Goal: Task Accomplishment & Management: Complete application form

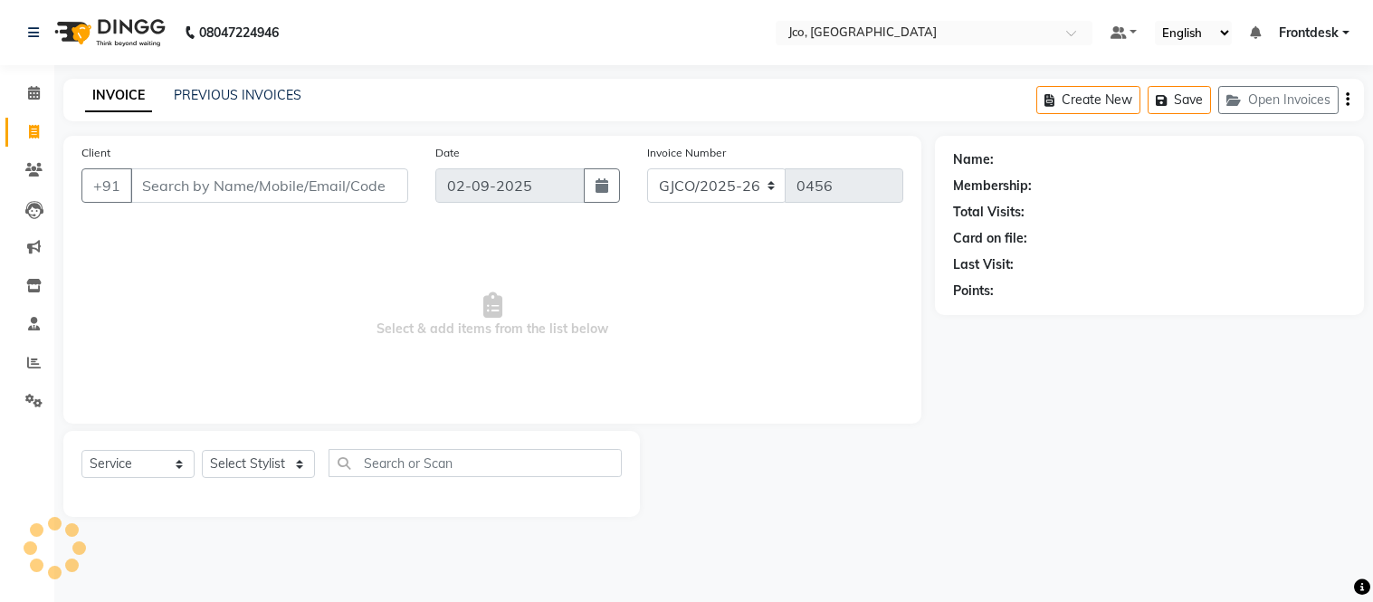
select select "service"
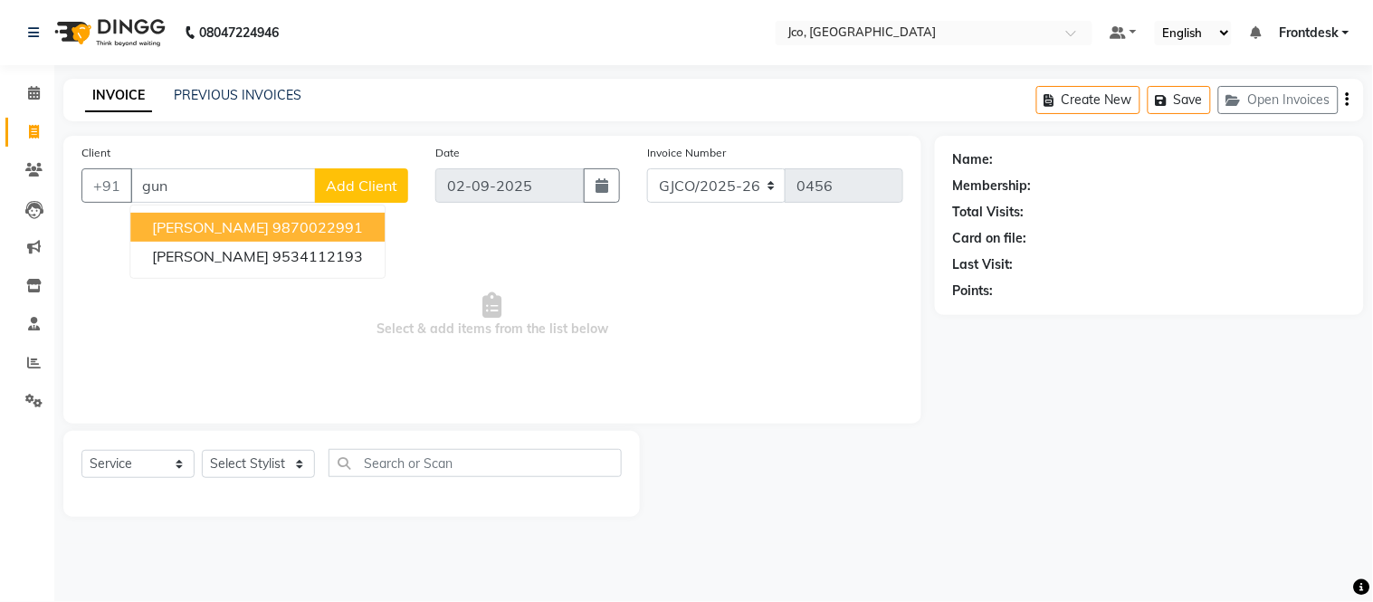
click at [304, 234] on ngb-highlight "9870022991" at bounding box center [317, 227] width 91 height 18
type input "9870022991"
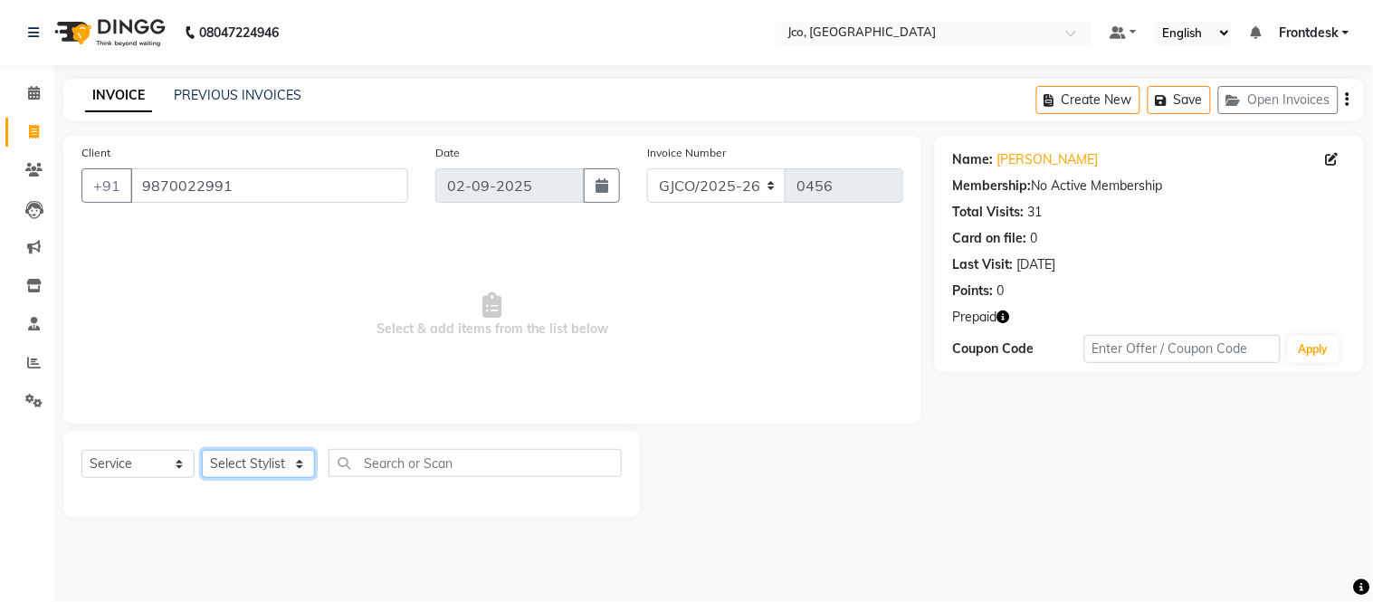
click at [278, 472] on select "Select Stylist [PERSON_NAME] [PERSON_NAME] [PERSON_NAME] Frontdesk Gopal Jouyi …" at bounding box center [258, 464] width 113 height 28
select select "79221"
click at [202, 451] on select "Select Stylist [PERSON_NAME] [PERSON_NAME] [PERSON_NAME] Frontdesk Gopal Jouyi …" at bounding box center [258, 464] width 113 height 28
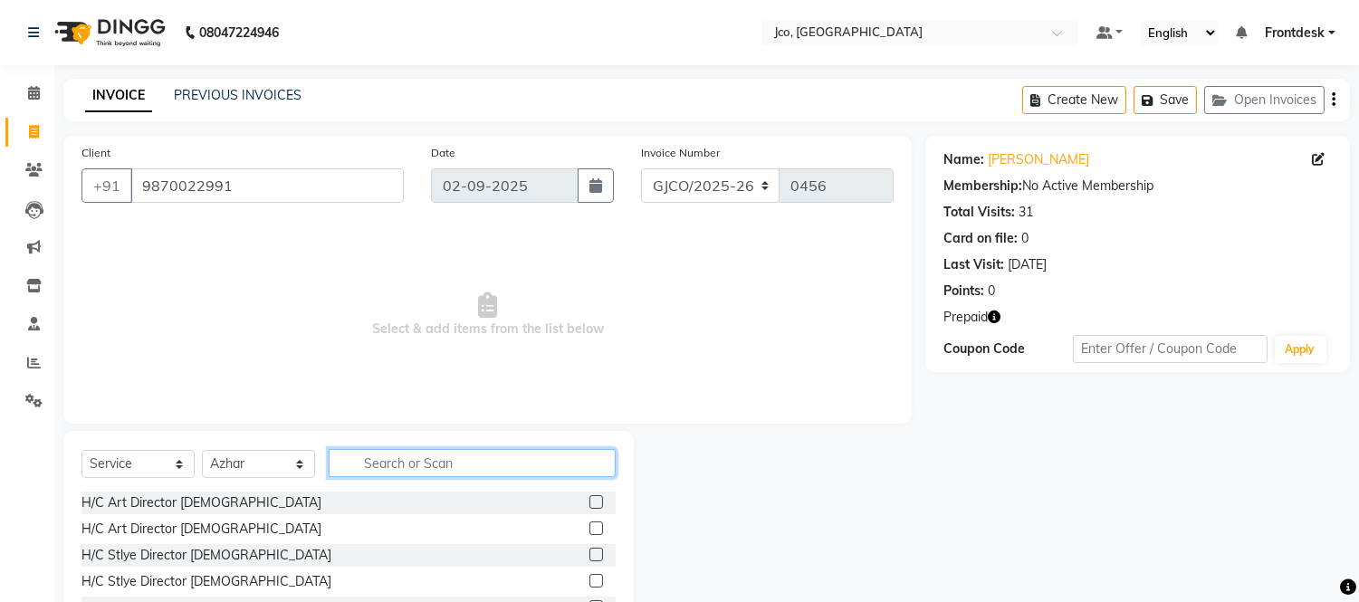
click at [432, 464] on input "text" at bounding box center [472, 463] width 287 height 28
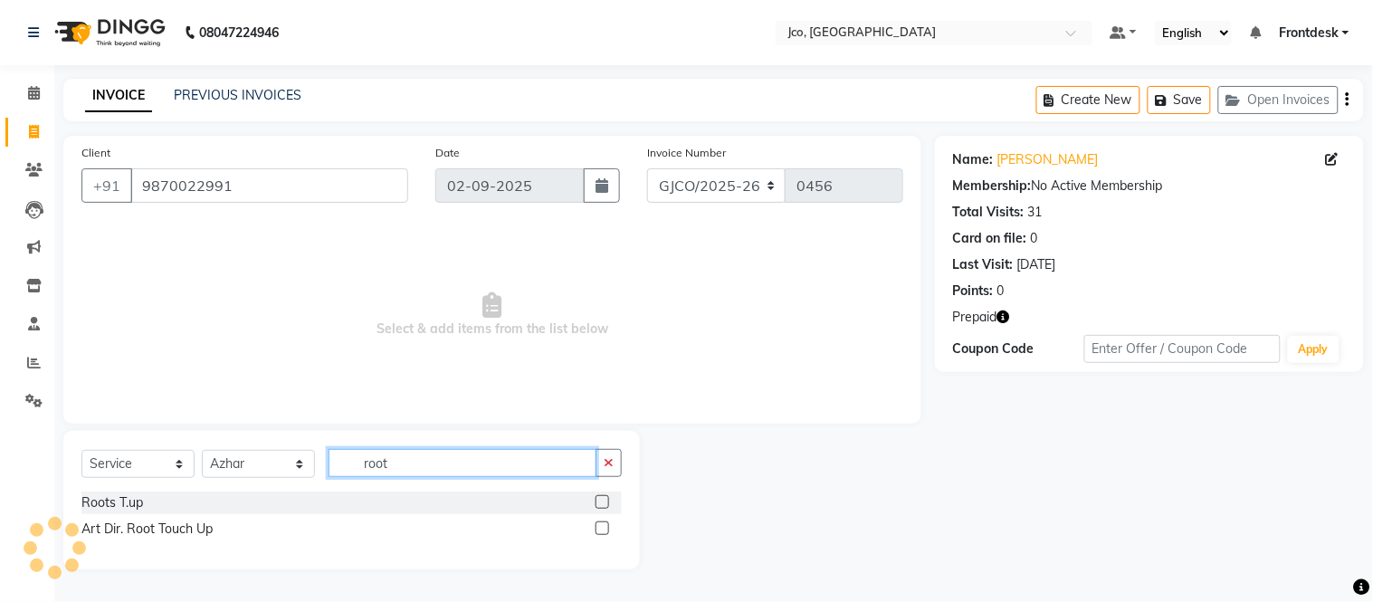
type input "root"
click at [604, 502] on label at bounding box center [603, 502] width 14 height 14
click at [604, 502] on input "checkbox" at bounding box center [602, 503] width 12 height 12
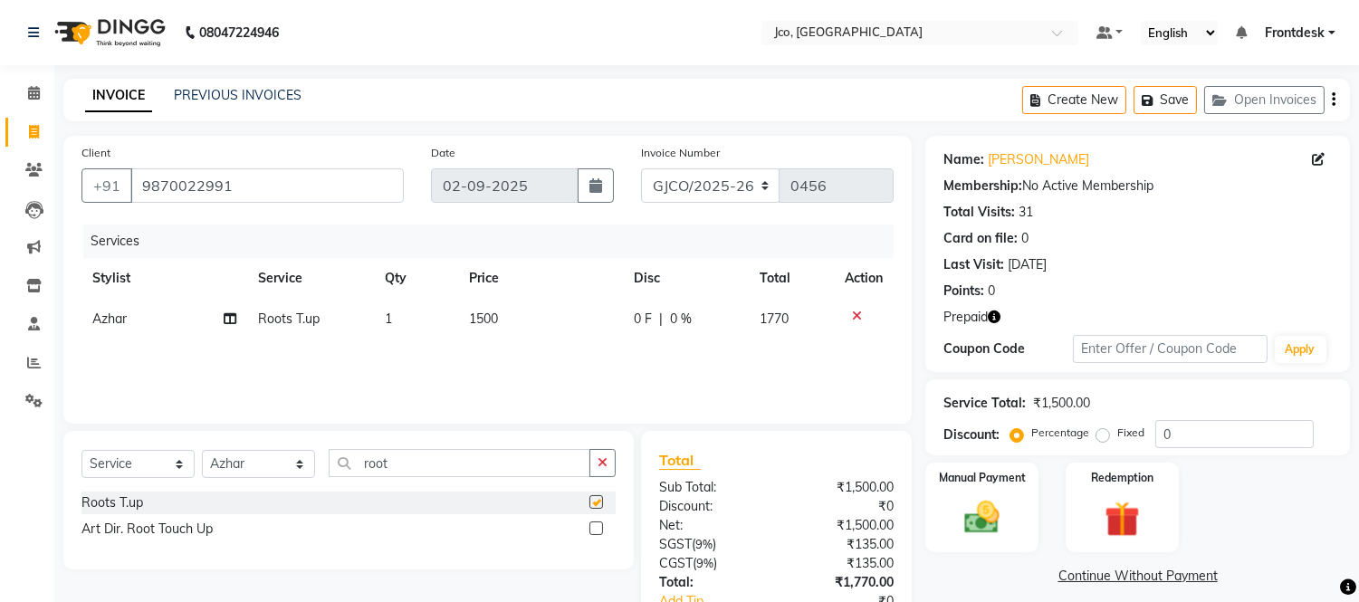
checkbox input "false"
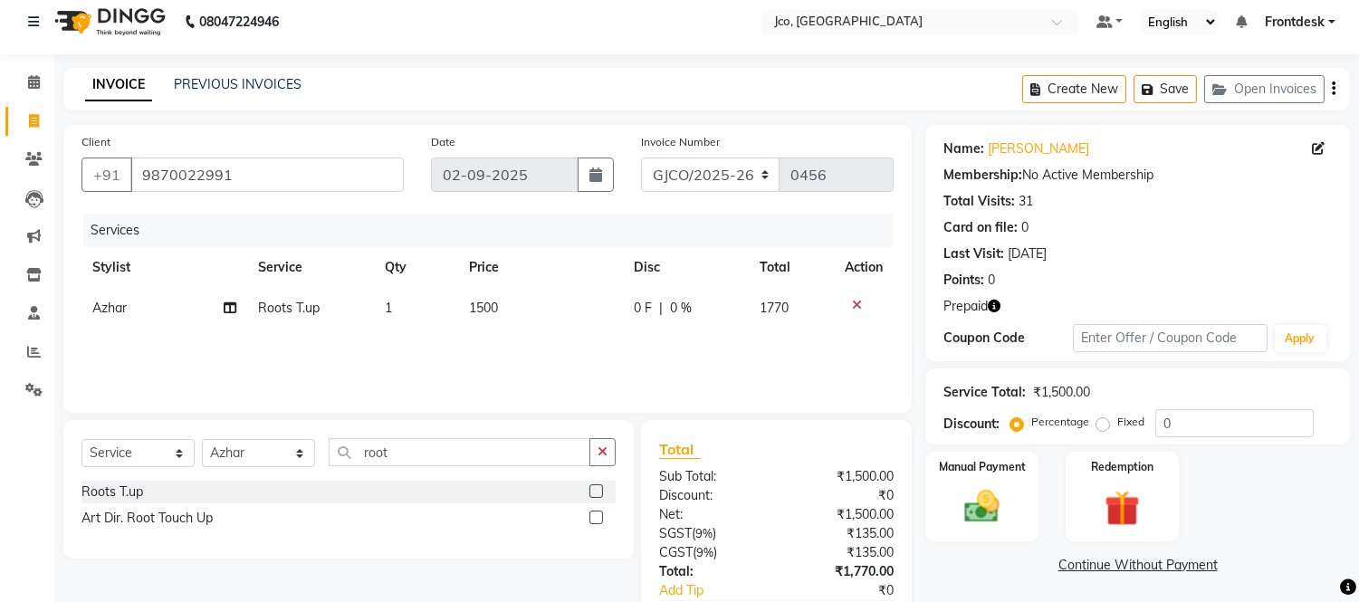
scroll to position [24, 0]
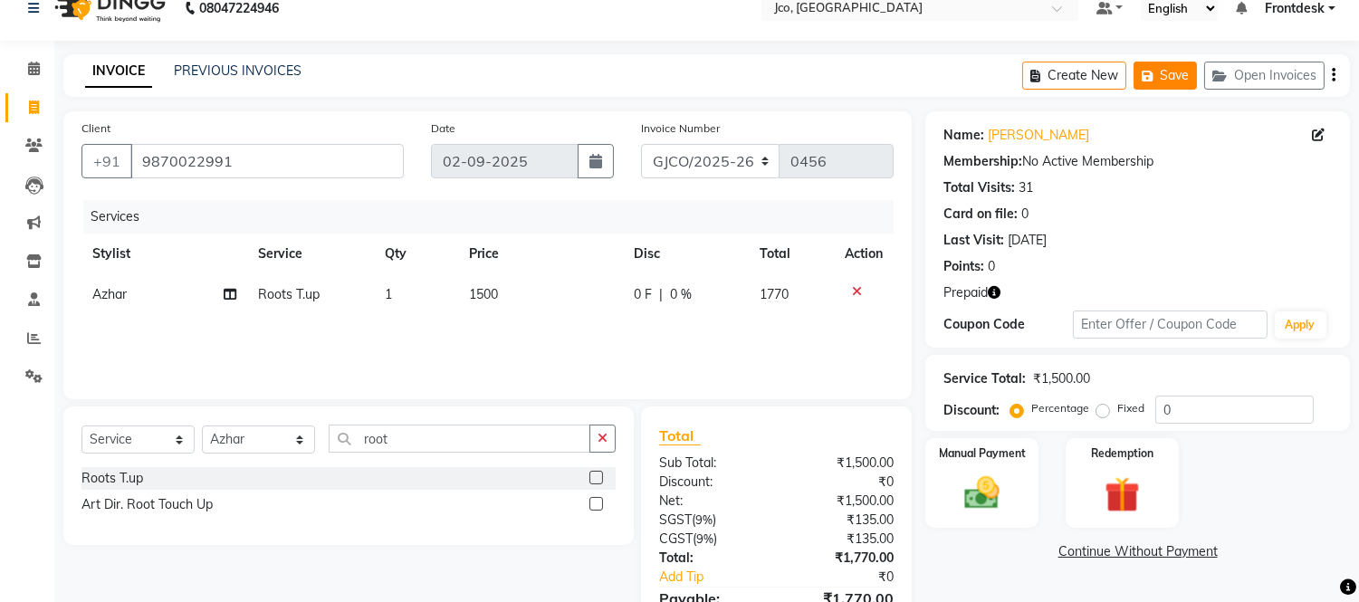
click at [1163, 84] on button "Save" at bounding box center [1164, 76] width 63 height 28
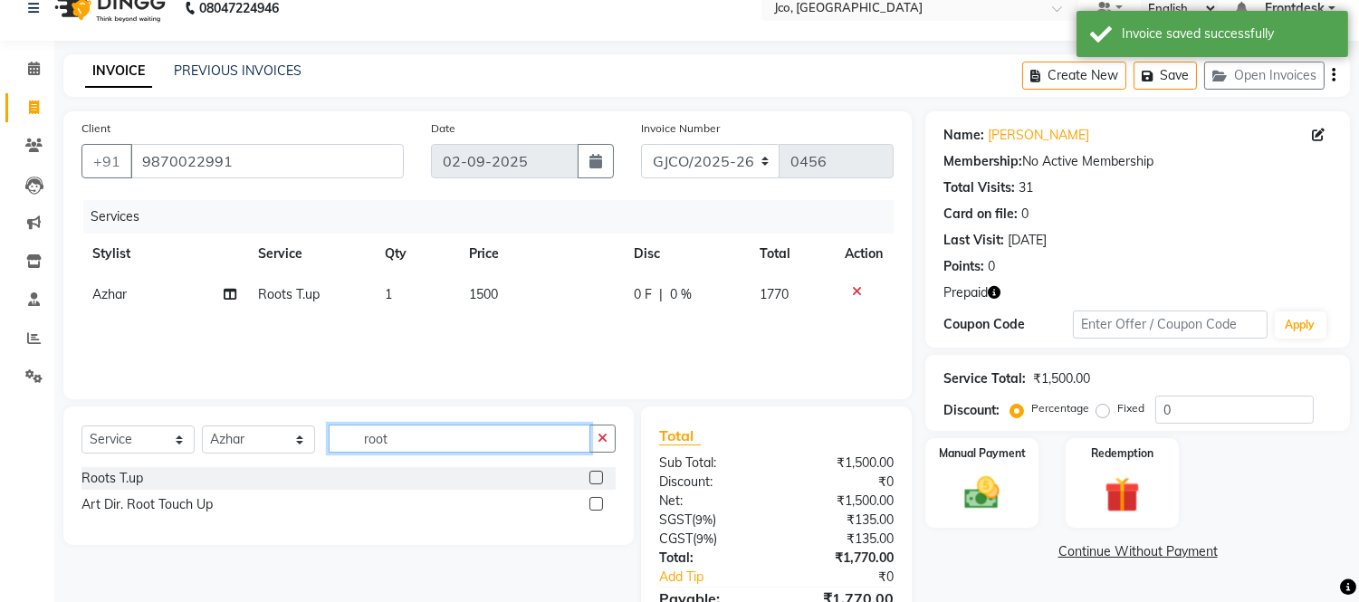
click at [418, 438] on input "root" at bounding box center [460, 438] width 262 height 28
type input "r"
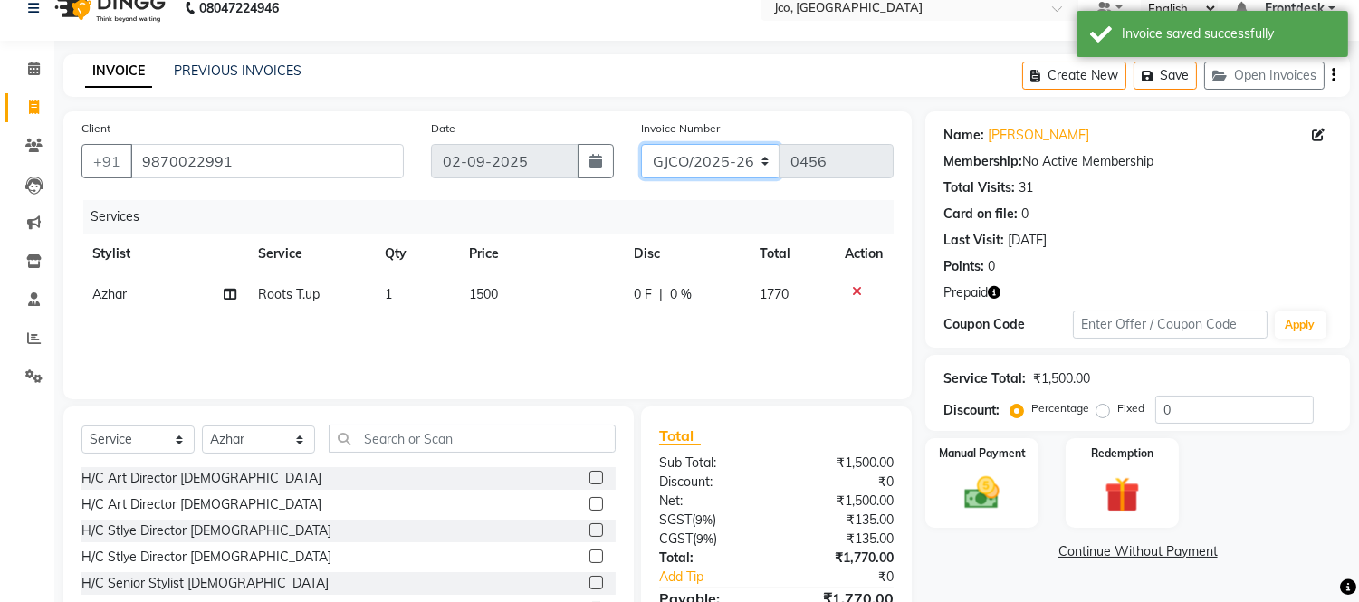
click at [721, 152] on select "GJCO/2025-26 SCG/2025-26 Gpre/2025-26" at bounding box center [710, 161] width 139 height 34
select select "7735"
click at [641, 144] on select "GJCO/2025-26 SCG/2025-26 Gpre/2025-26" at bounding box center [710, 161] width 139 height 34
type input "0382"
click at [1116, 469] on div "Redemption" at bounding box center [1122, 482] width 118 height 92
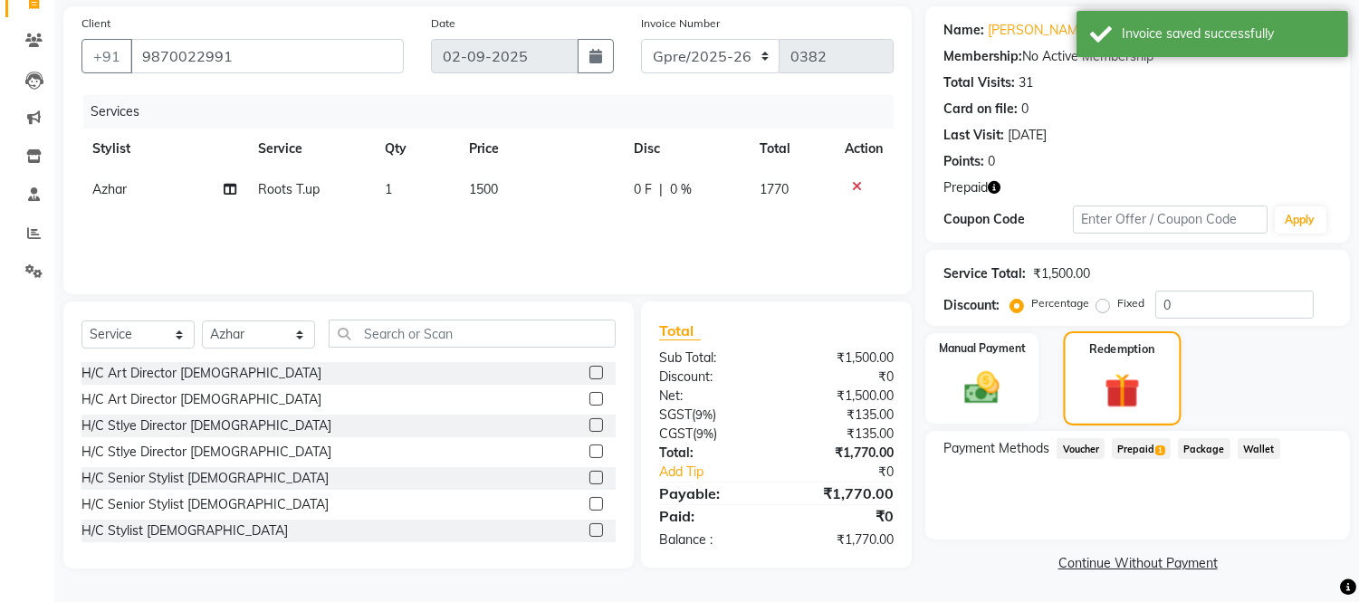
scroll to position [128, 0]
click at [1137, 449] on span "Prepaid 1" at bounding box center [1140, 450] width 59 height 21
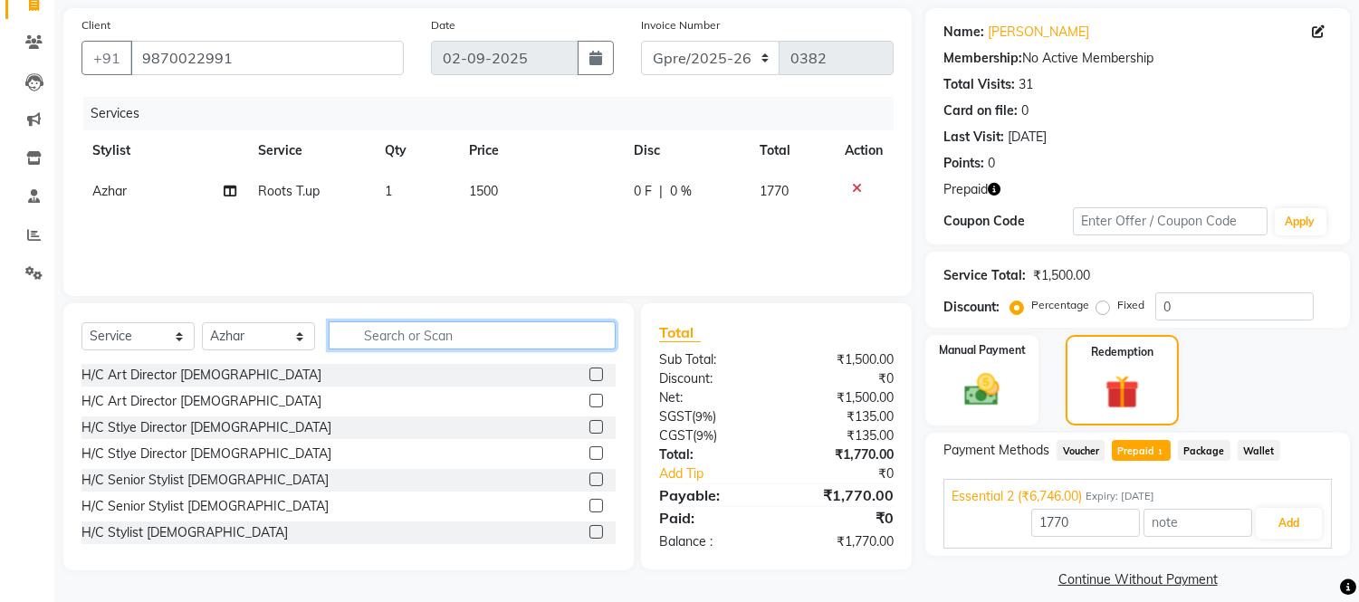
click at [425, 327] on input "text" at bounding box center [472, 335] width 287 height 28
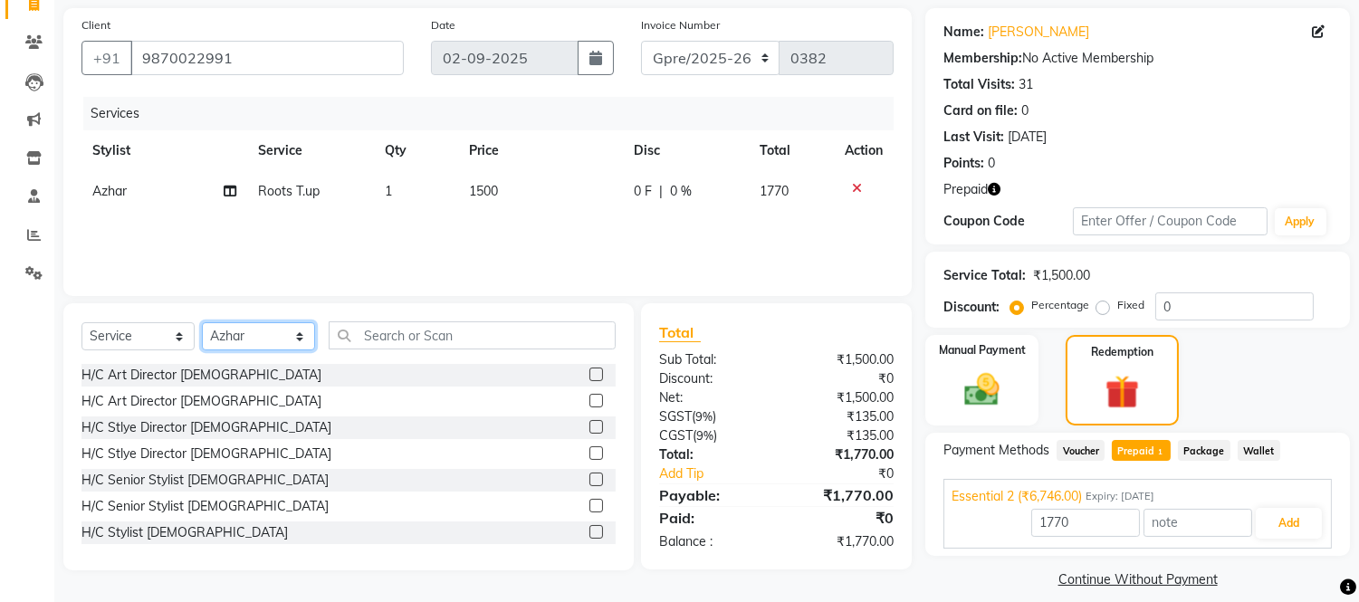
click at [272, 339] on select "Select Stylist [PERSON_NAME] [PERSON_NAME] [PERSON_NAME] Frontdesk Gopal Jouyi …" at bounding box center [258, 336] width 113 height 28
select select "85410"
click at [202, 323] on select "Select Stylist [PERSON_NAME] [PERSON_NAME] [PERSON_NAME] Frontdesk Gopal Jouyi …" at bounding box center [258, 336] width 113 height 28
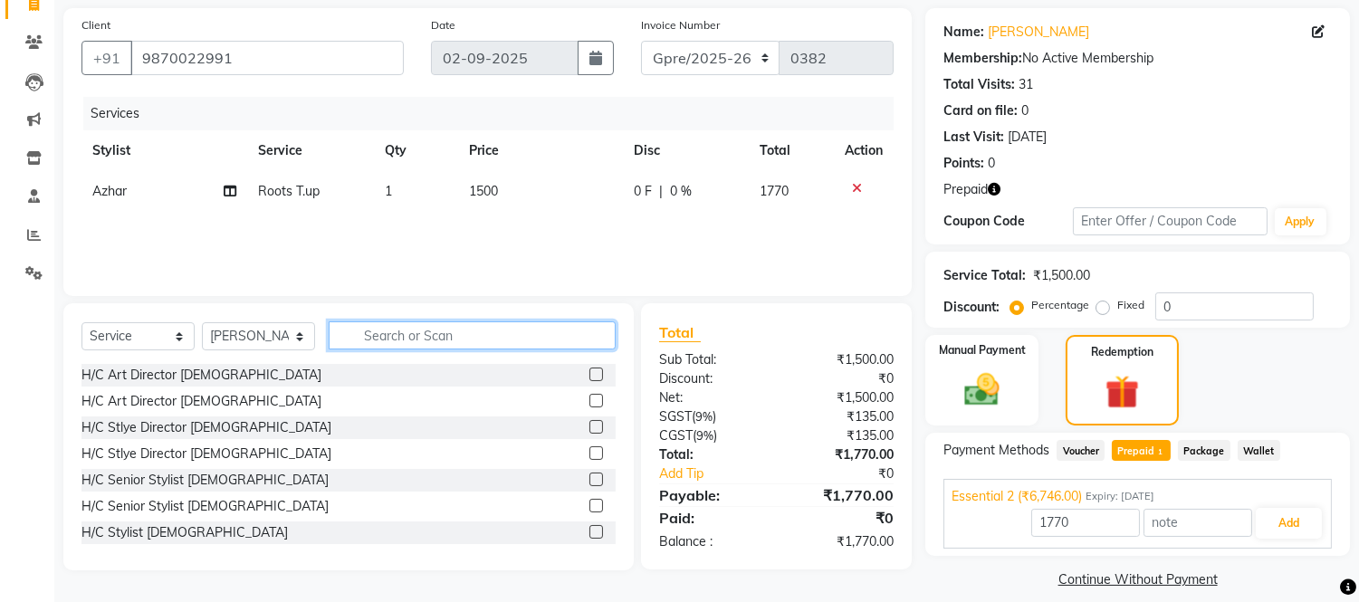
click at [414, 341] on input "text" at bounding box center [472, 335] width 287 height 28
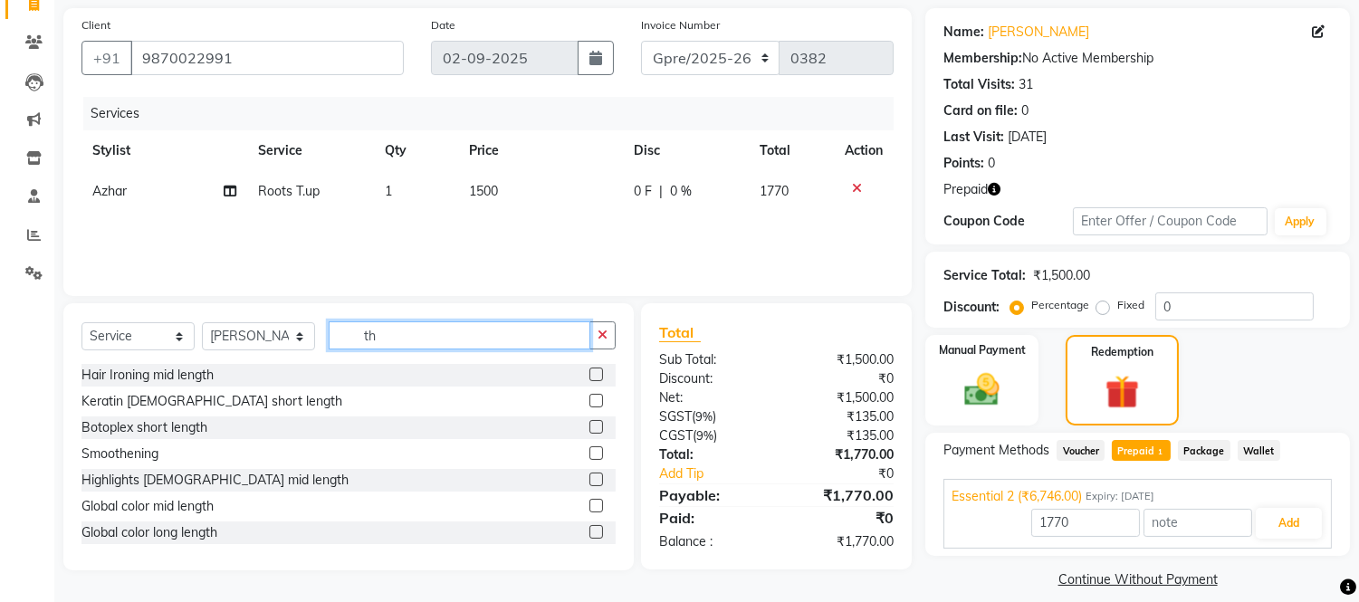
type input "t"
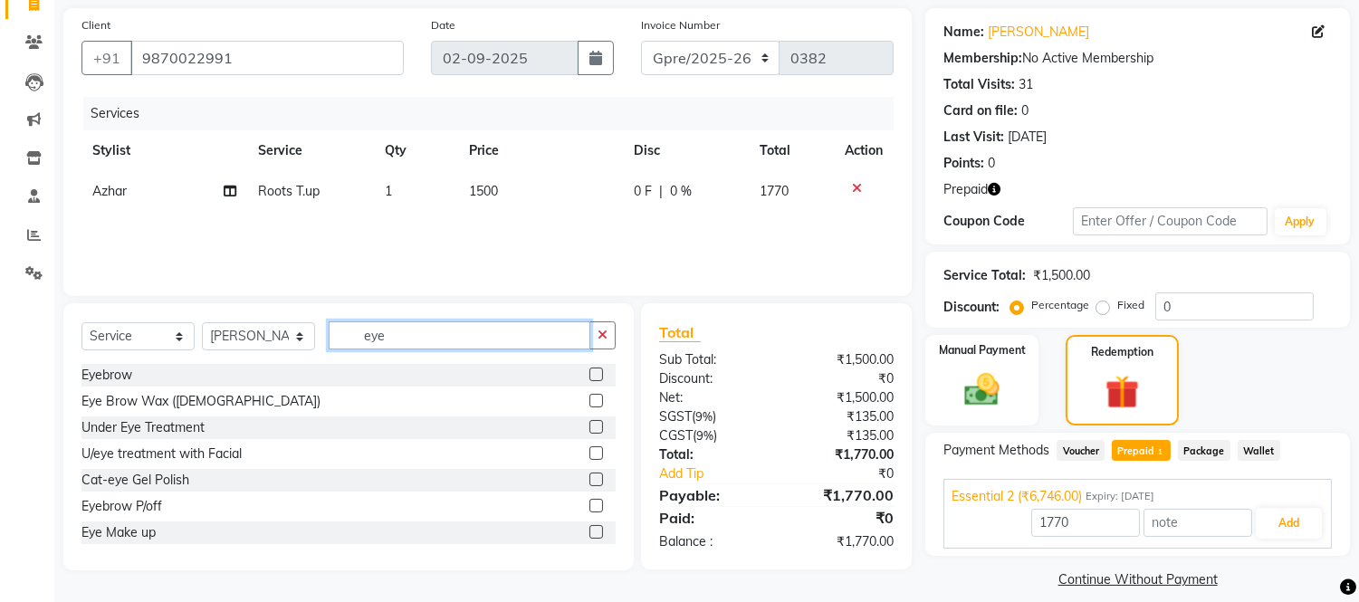
type input "eye"
click at [589, 377] on label at bounding box center [596, 374] width 14 height 14
click at [589, 377] on input "checkbox" at bounding box center [595, 375] width 12 height 12
checkbox input "true"
type input "6746"
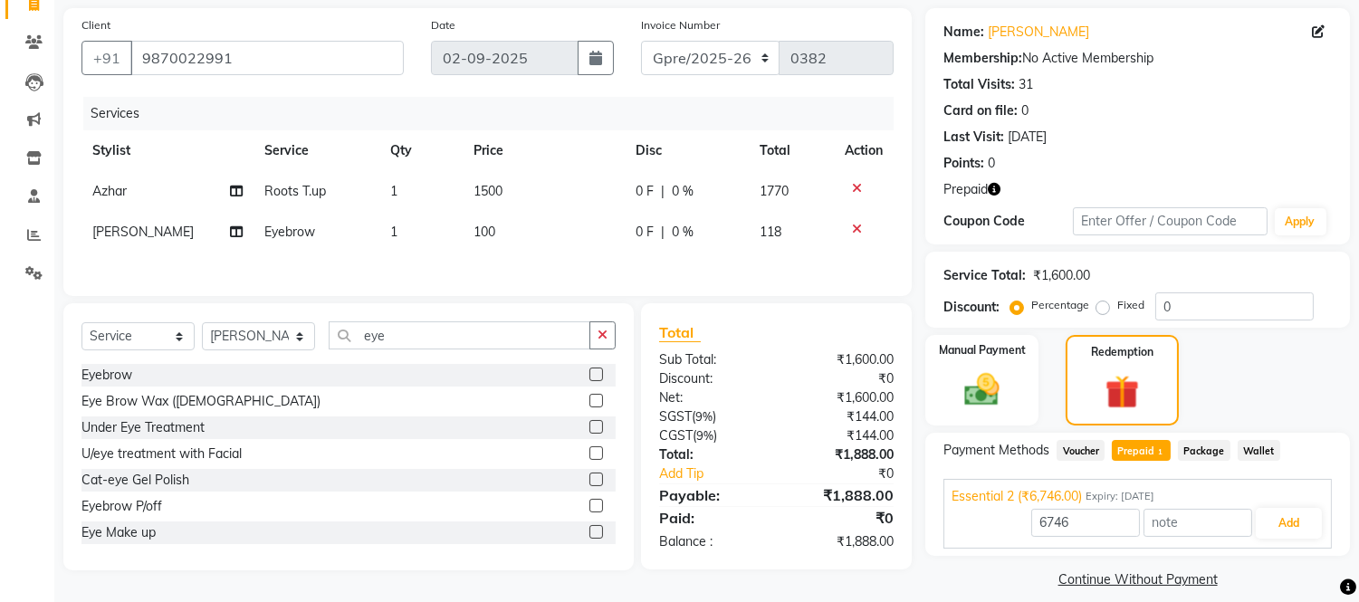
checkbox input "false"
click at [436, 338] on input "eye" at bounding box center [460, 335] width 262 height 28
type input "e"
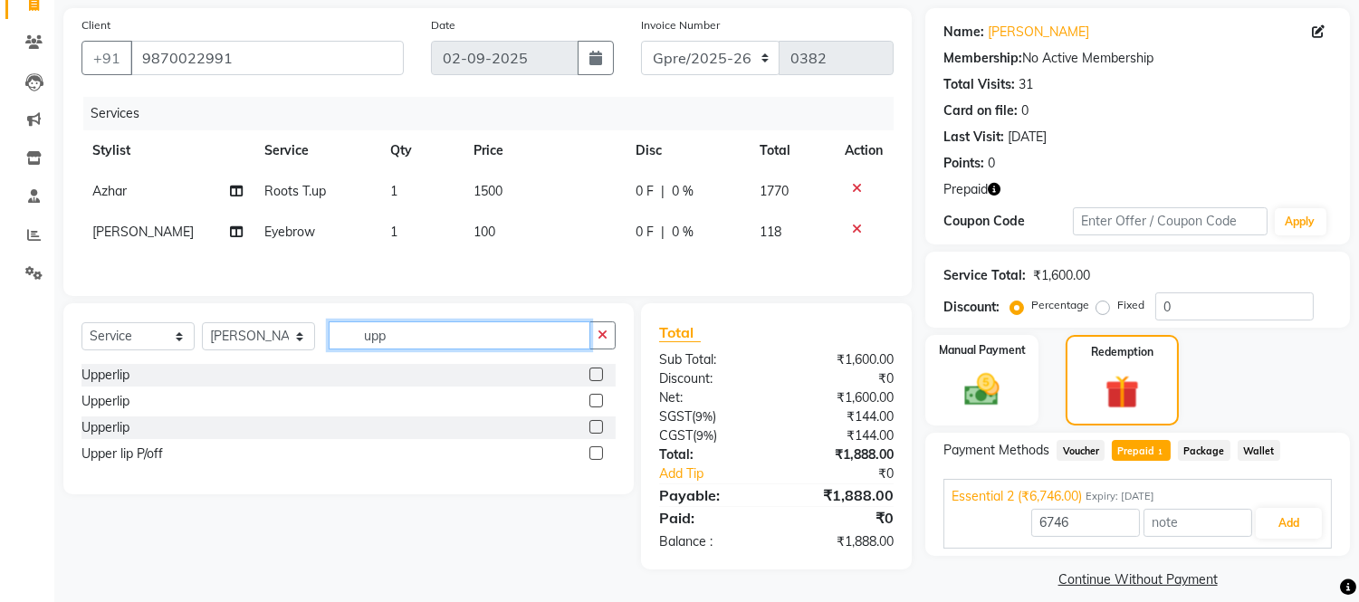
type input "upp"
click at [597, 378] on label at bounding box center [596, 374] width 14 height 14
click at [597, 378] on input "checkbox" at bounding box center [595, 375] width 12 height 12
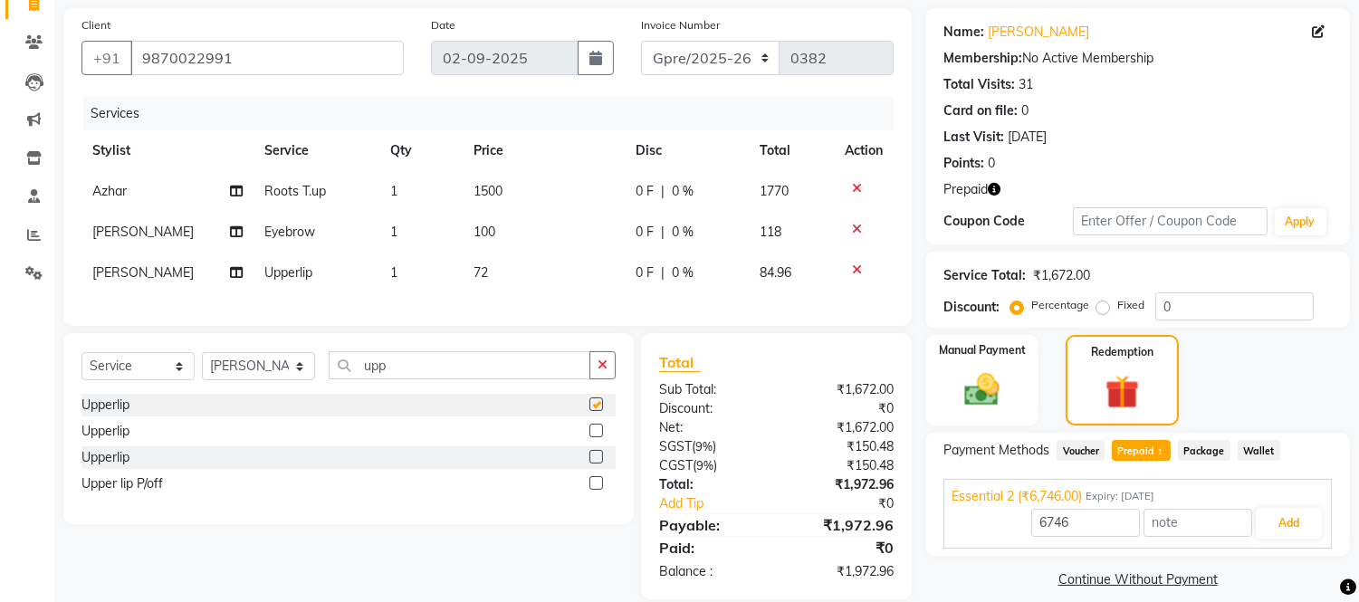
checkbox input "false"
click at [426, 378] on input "upp" at bounding box center [460, 365] width 262 height 28
type input "u"
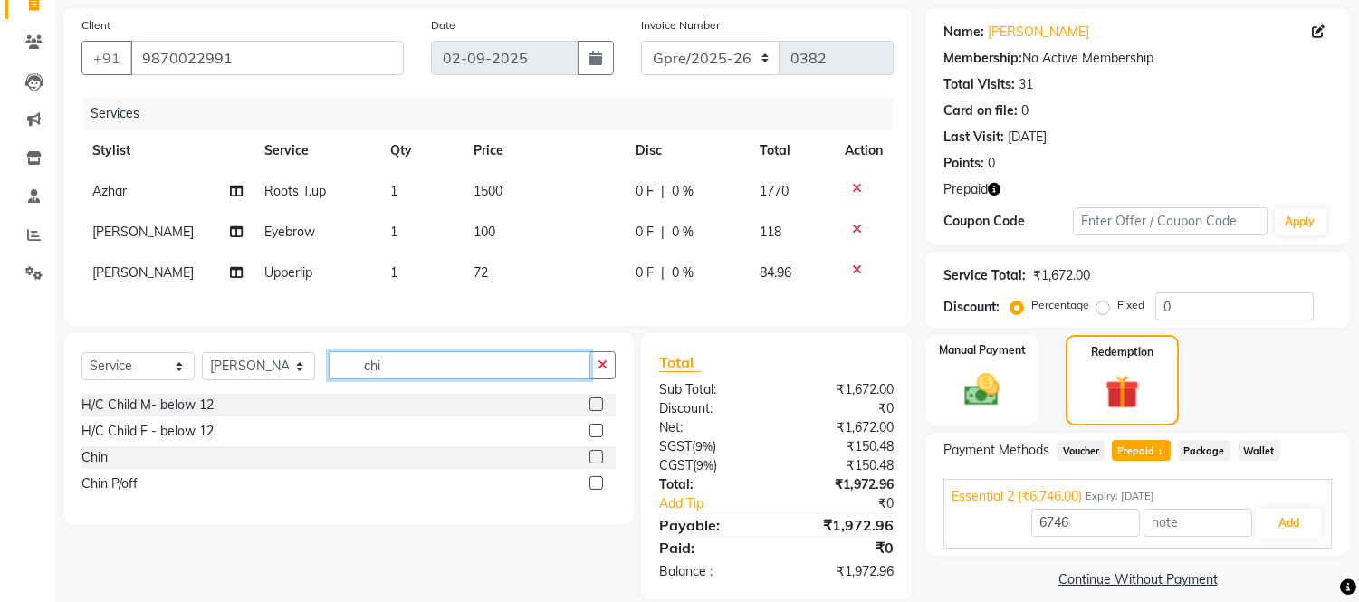
type input "chi"
click at [600, 463] on label at bounding box center [596, 457] width 14 height 14
click at [600, 463] on input "checkbox" at bounding box center [595, 458] width 12 height 12
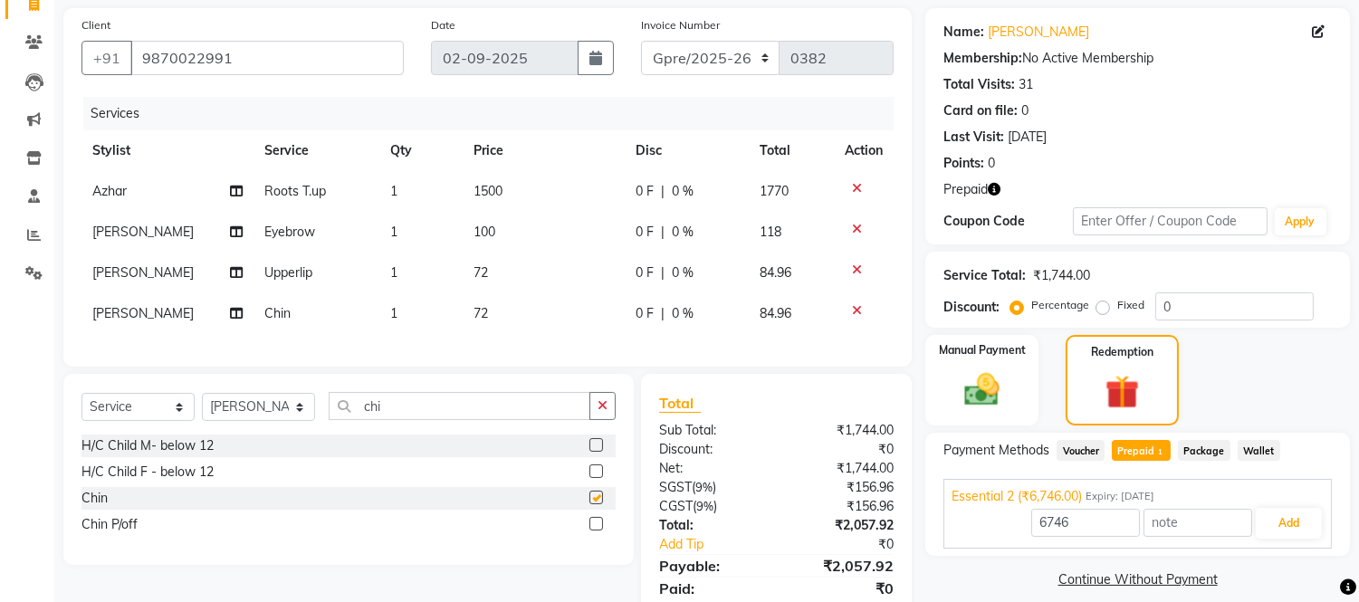
checkbox input "false"
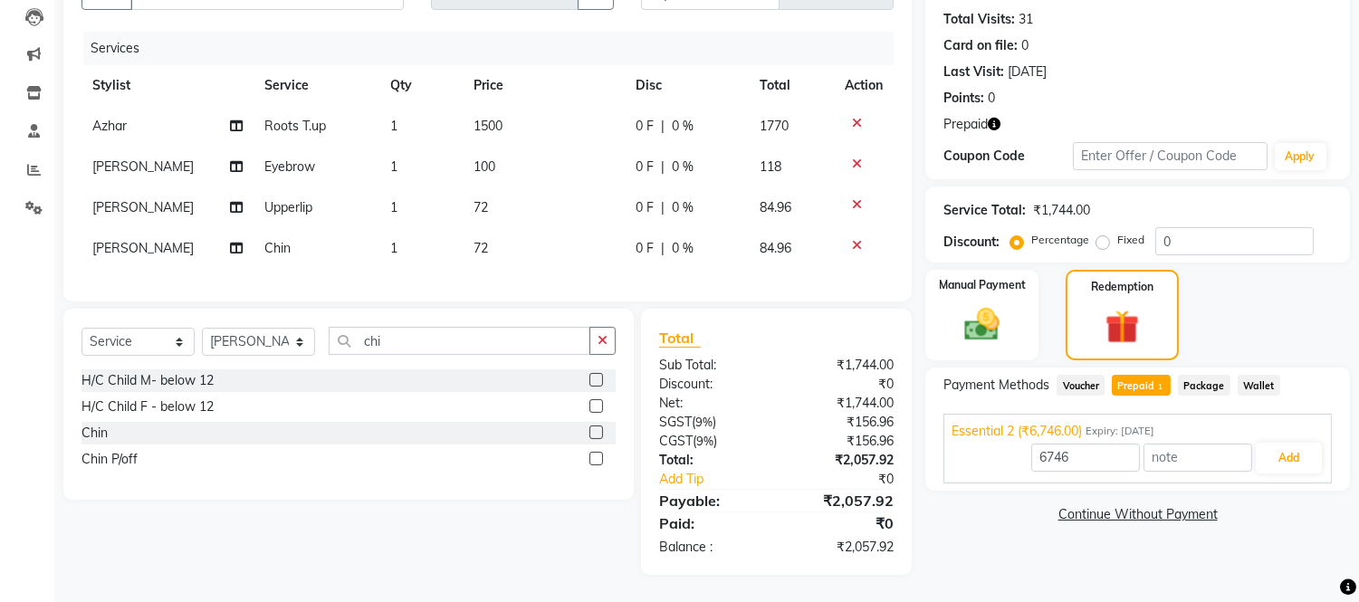
scroll to position [205, 0]
click at [405, 350] on input "chi" at bounding box center [460, 341] width 262 height 28
type input "c"
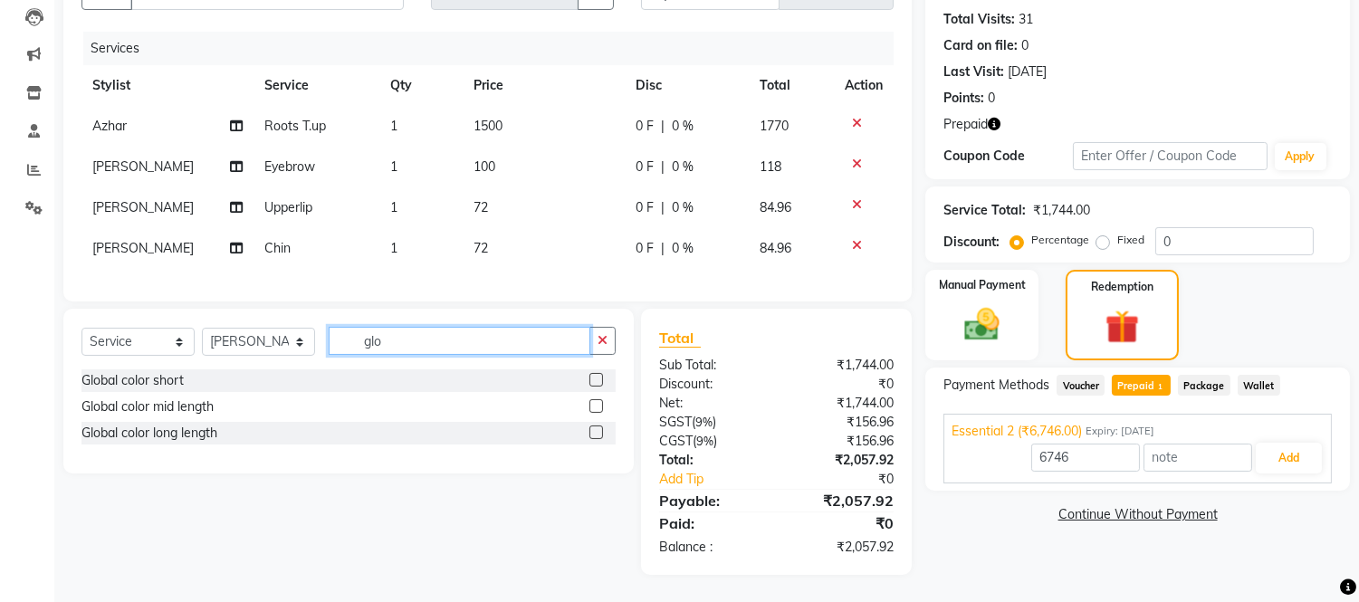
type input "glo"
click at [598, 408] on label at bounding box center [596, 406] width 14 height 14
click at [598, 408] on input "checkbox" at bounding box center [595, 407] width 12 height 12
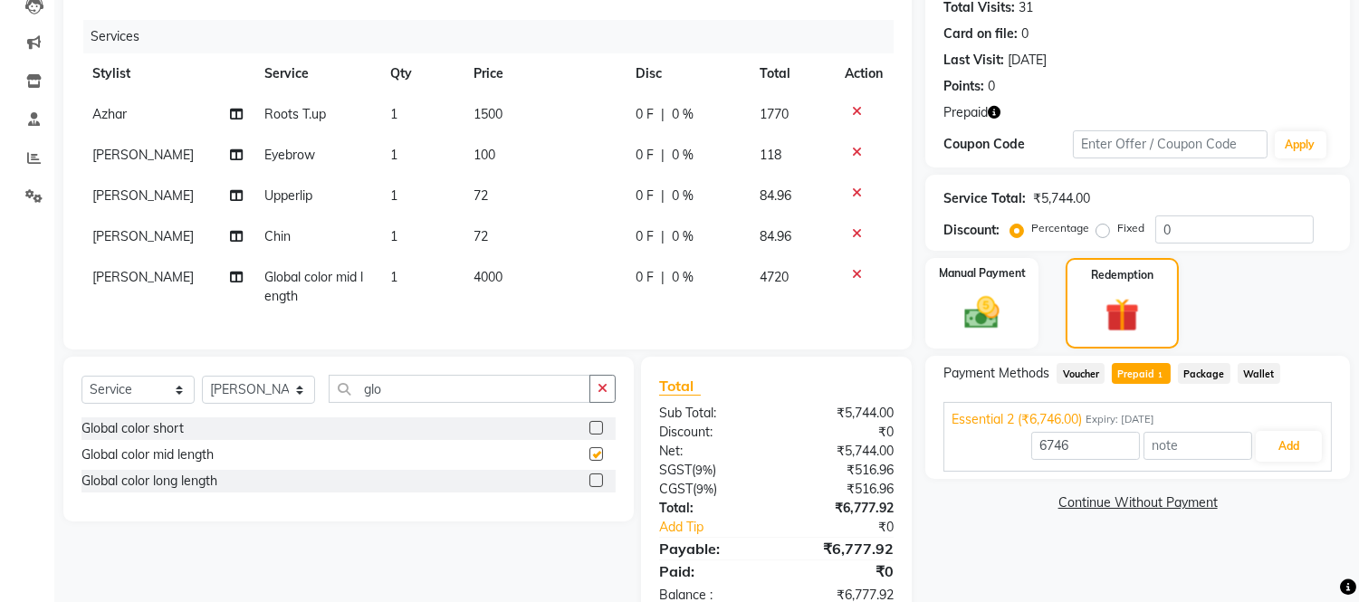
checkbox input "false"
click at [855, 276] on icon at bounding box center [857, 274] width 10 height 13
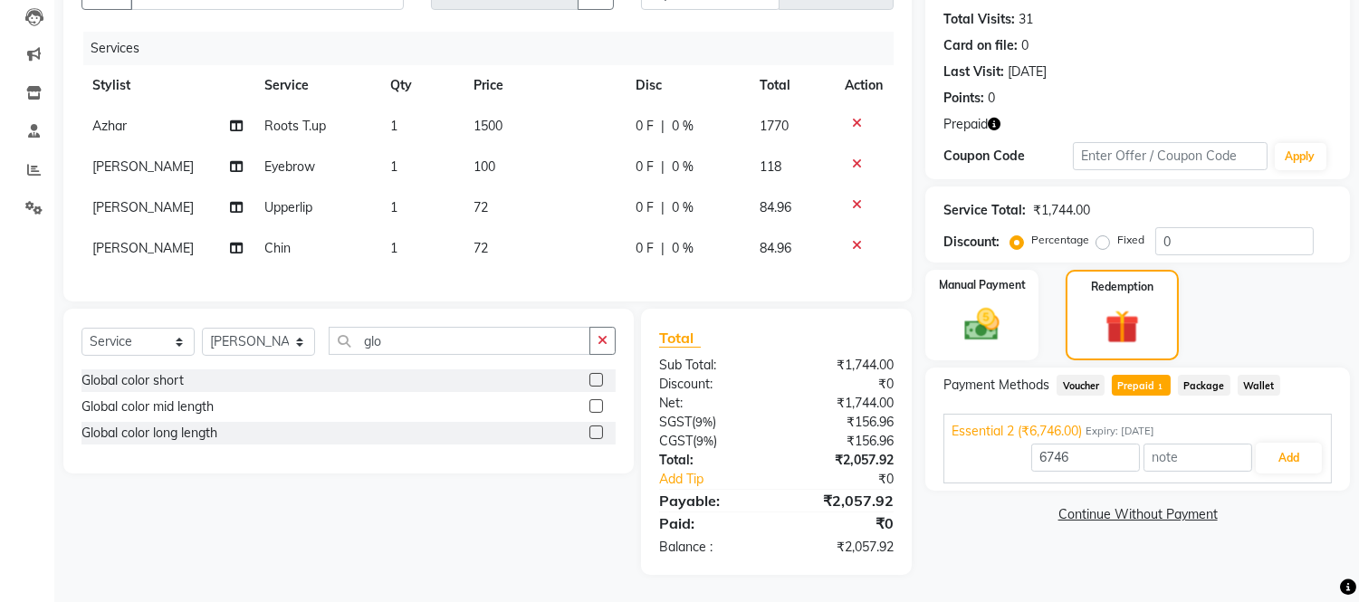
click at [828, 165] on td "118" at bounding box center [791, 167] width 85 height 41
select select "85410"
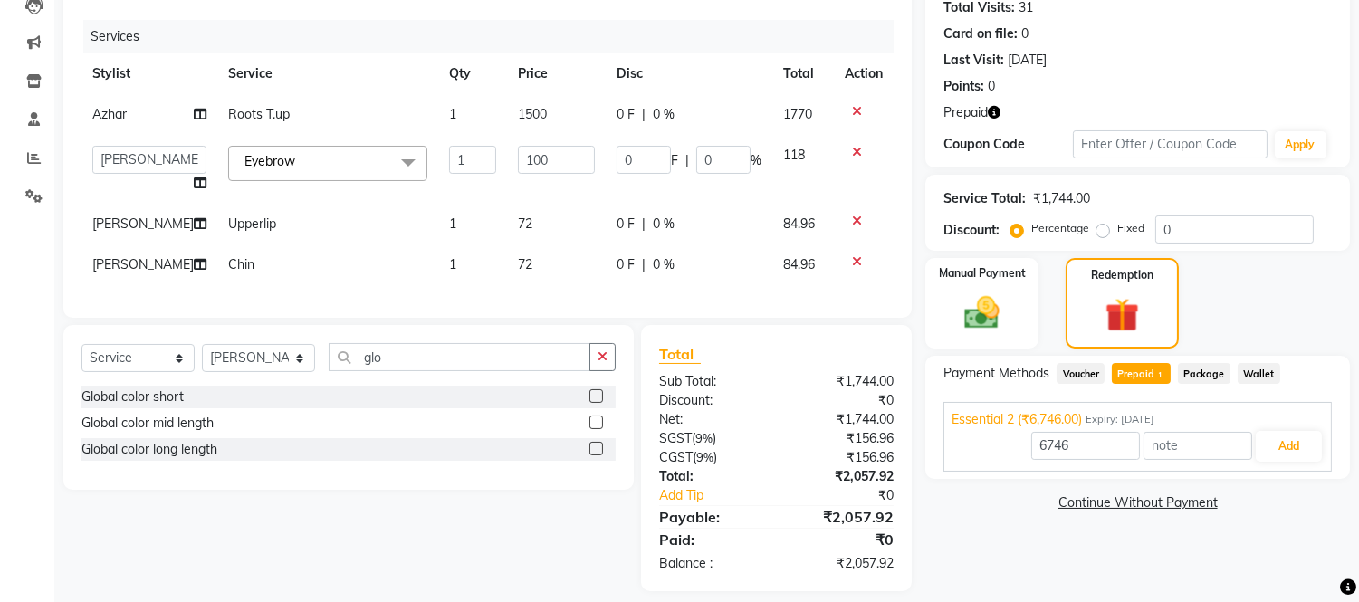
click at [324, 285] on td "Chin" at bounding box center [327, 264] width 221 height 41
select select "85410"
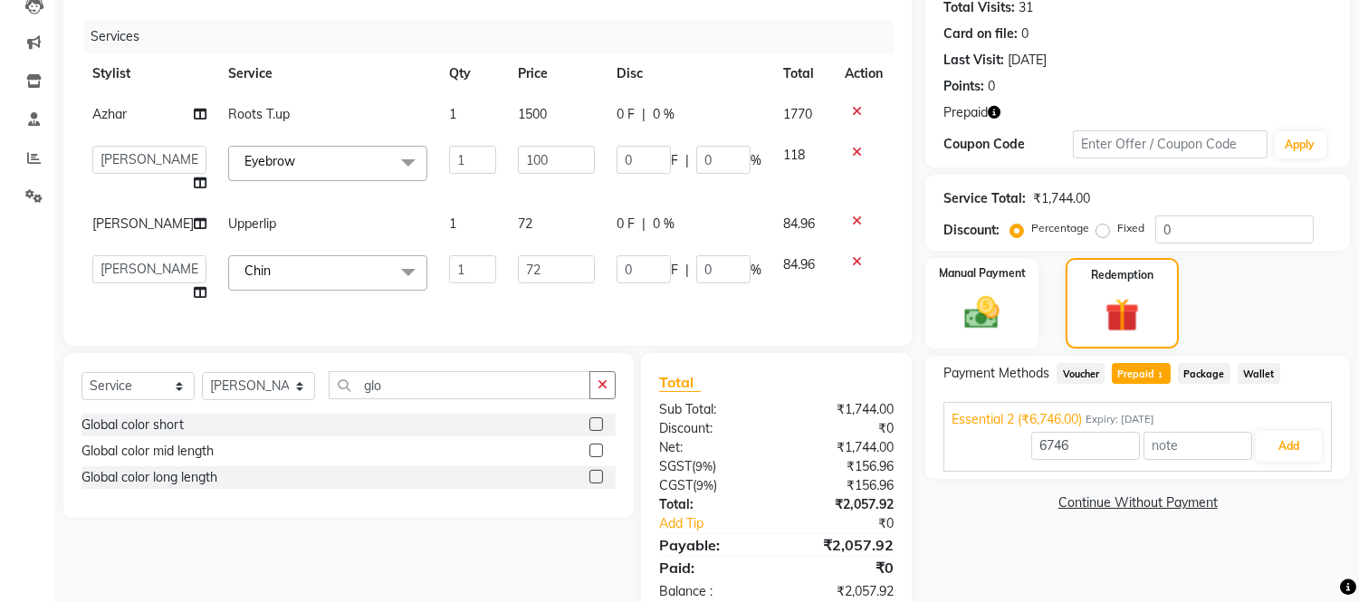
click at [308, 230] on td "Upperlip" at bounding box center [327, 224] width 221 height 41
select select "85410"
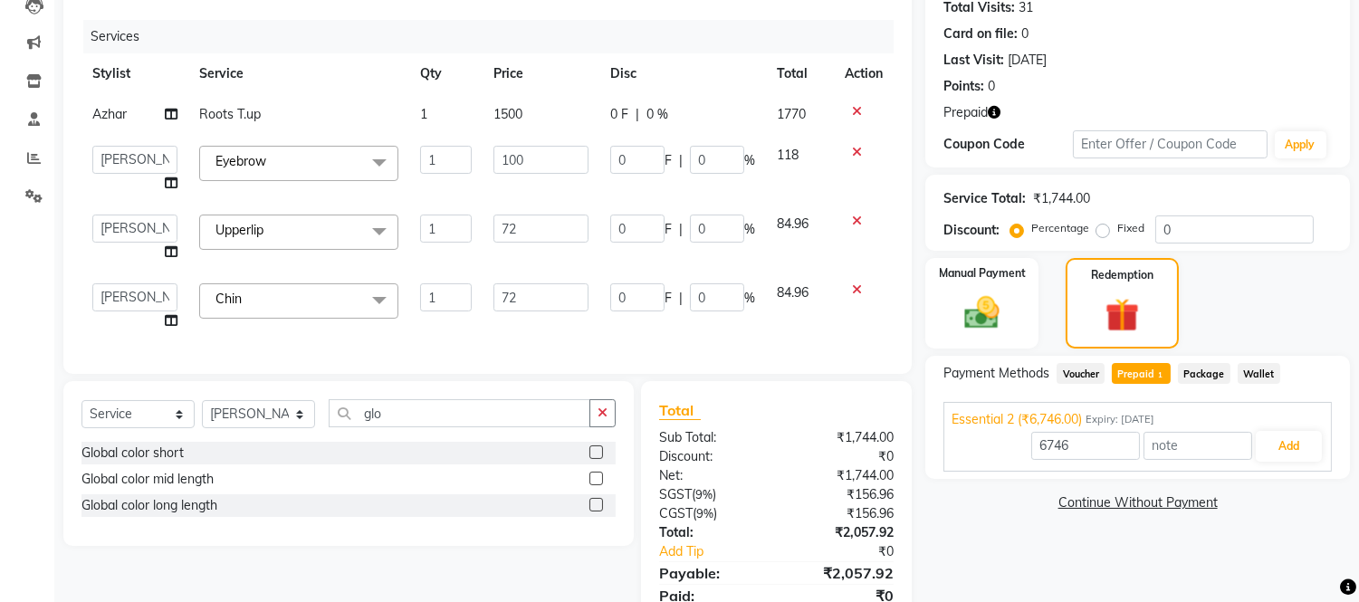
click at [272, 229] on link "x" at bounding box center [267, 230] width 8 height 16
type input "0"
click at [236, 226] on span "Select" at bounding box center [229, 230] width 36 height 16
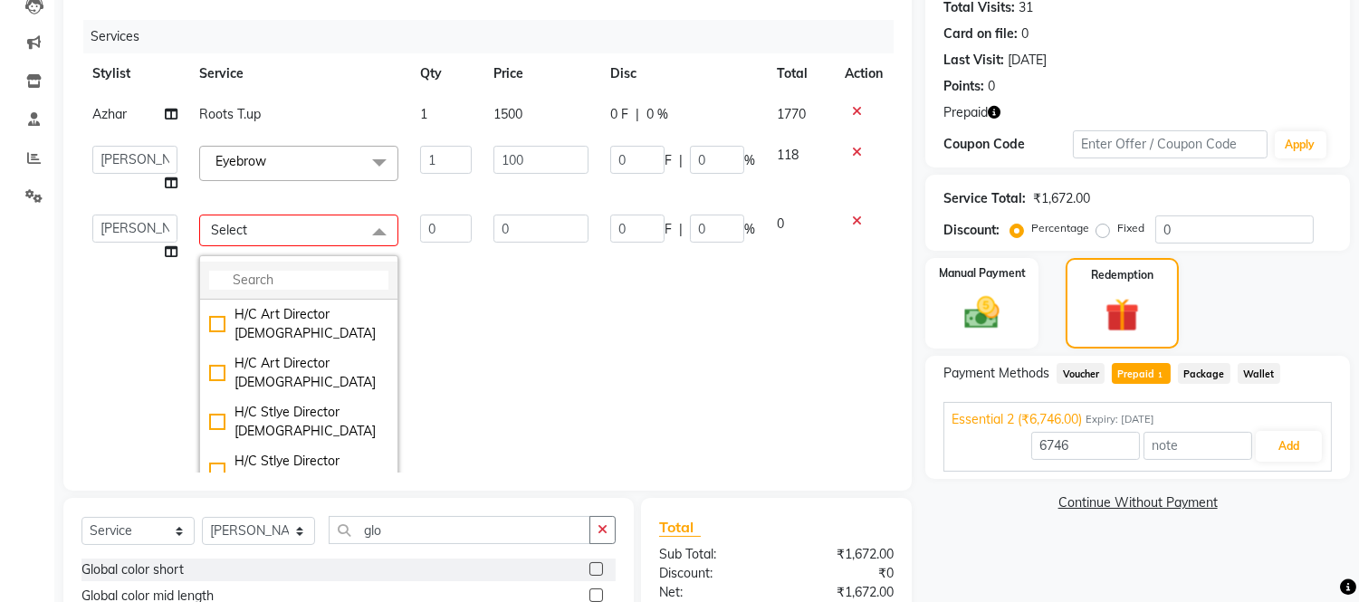
click at [248, 284] on input "multiselect-search" at bounding box center [298, 280] width 179 height 19
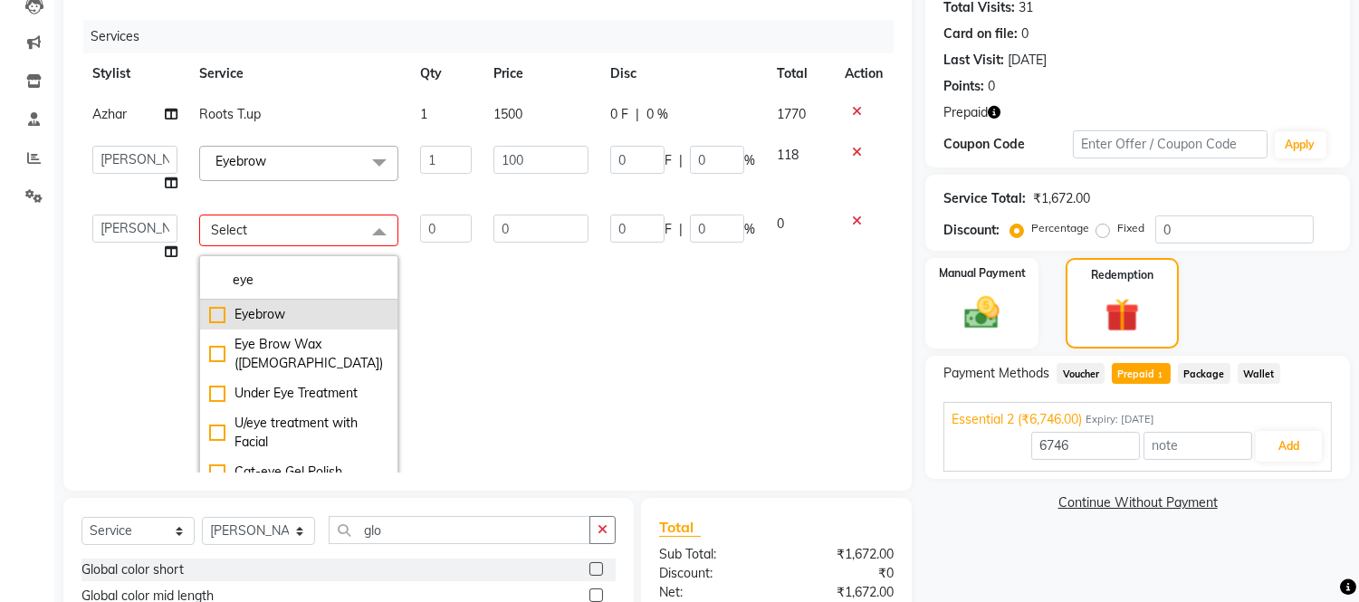
type input "eye"
click at [209, 319] on div "Eyebrow" at bounding box center [298, 314] width 179 height 19
checkbox input "true"
type input "1"
type input "100"
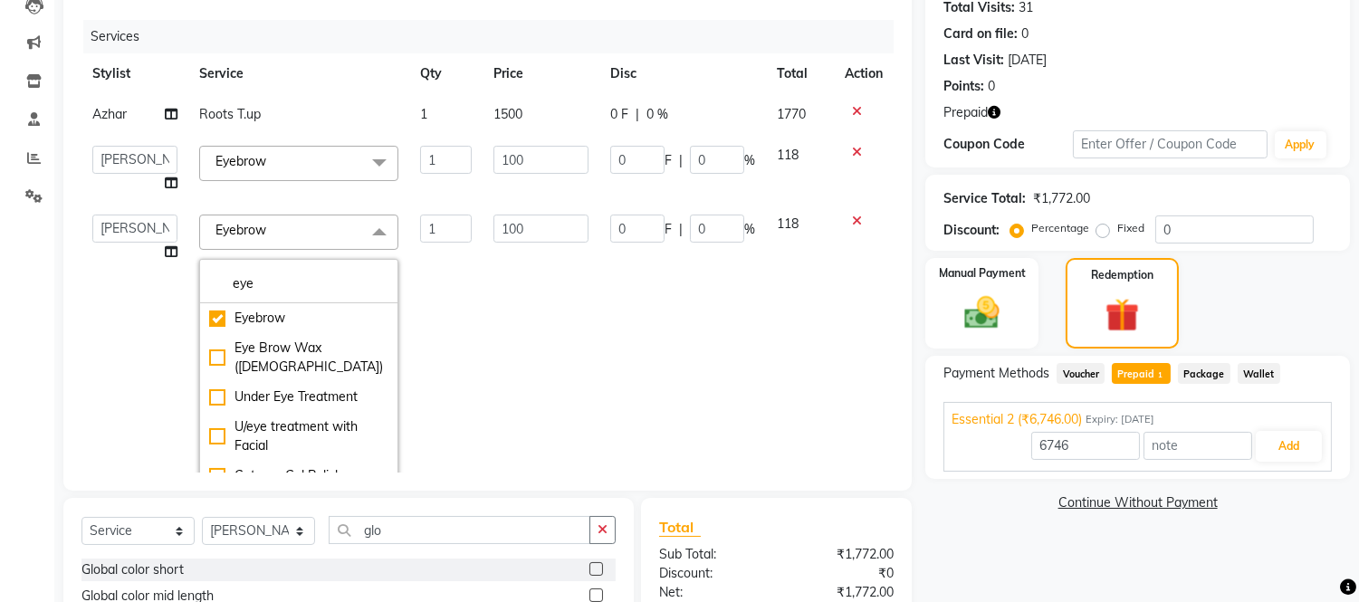
click at [599, 359] on td "0 F | 0 %" at bounding box center [682, 349] width 167 height 290
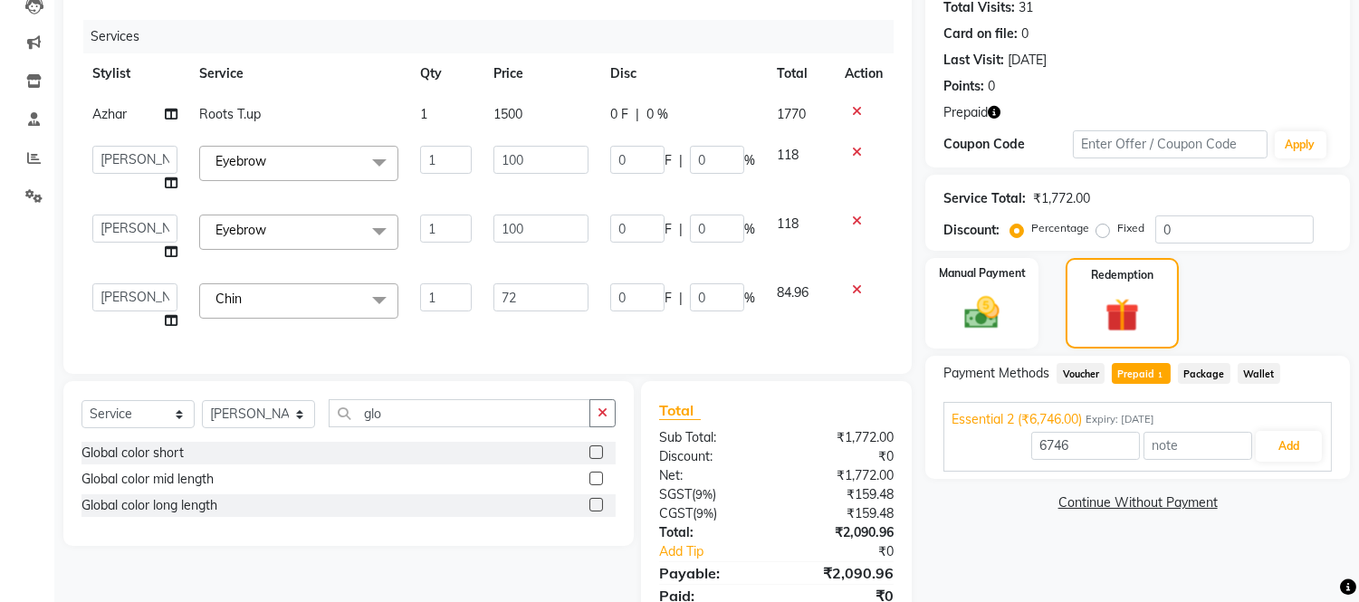
click at [855, 147] on icon at bounding box center [857, 152] width 10 height 13
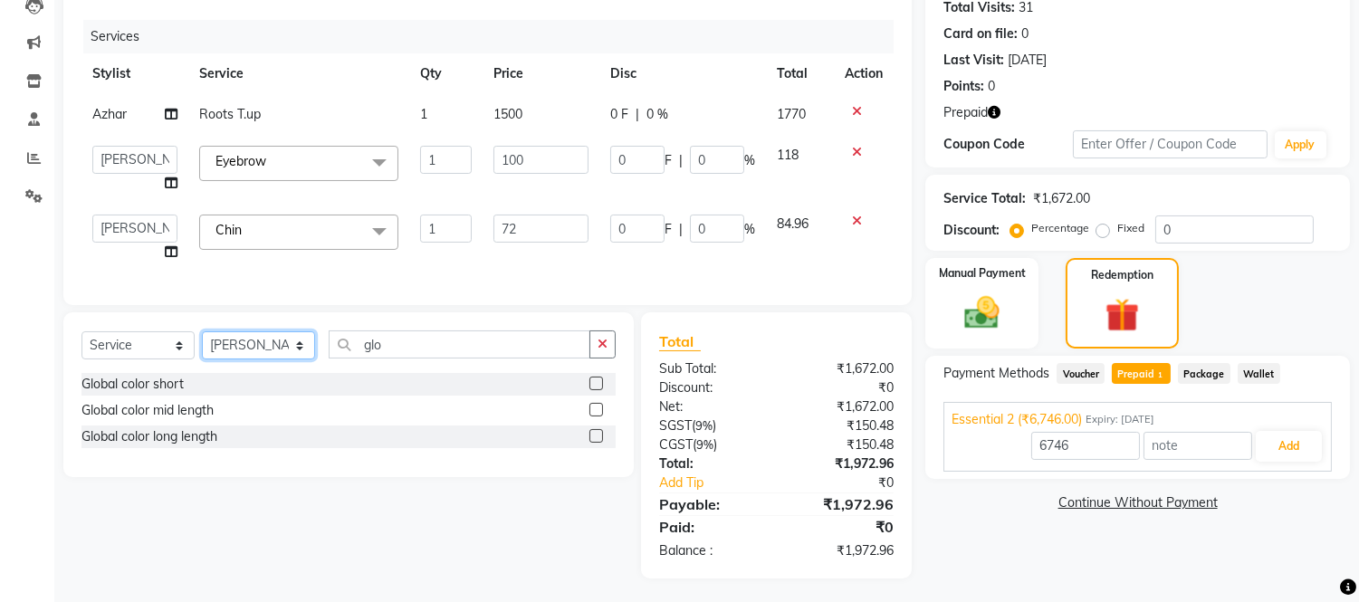
click at [258, 356] on select "Select Stylist [PERSON_NAME] [PERSON_NAME] [PERSON_NAME] Frontdesk Gopal Jouyi …" at bounding box center [258, 345] width 113 height 28
click at [202, 347] on select "Select Stylist [PERSON_NAME] [PERSON_NAME] [PERSON_NAME] Frontdesk Gopal Jouyi …" at bounding box center [258, 345] width 113 height 28
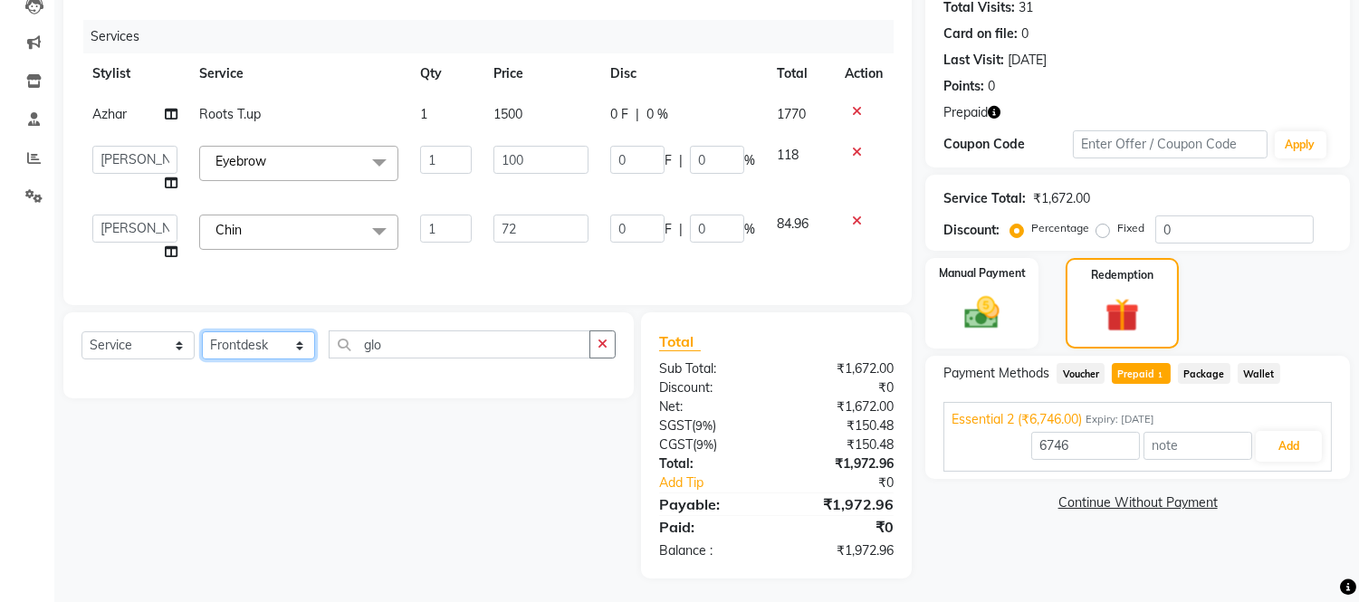
click at [257, 359] on select "Select Stylist [PERSON_NAME] [PERSON_NAME] [PERSON_NAME] Frontdesk Gopal Jouyi …" at bounding box center [258, 345] width 113 height 28
click at [202, 347] on select "Select Stylist [PERSON_NAME] [PERSON_NAME] [PERSON_NAME] Frontdesk Gopal Jouyi …" at bounding box center [258, 345] width 113 height 28
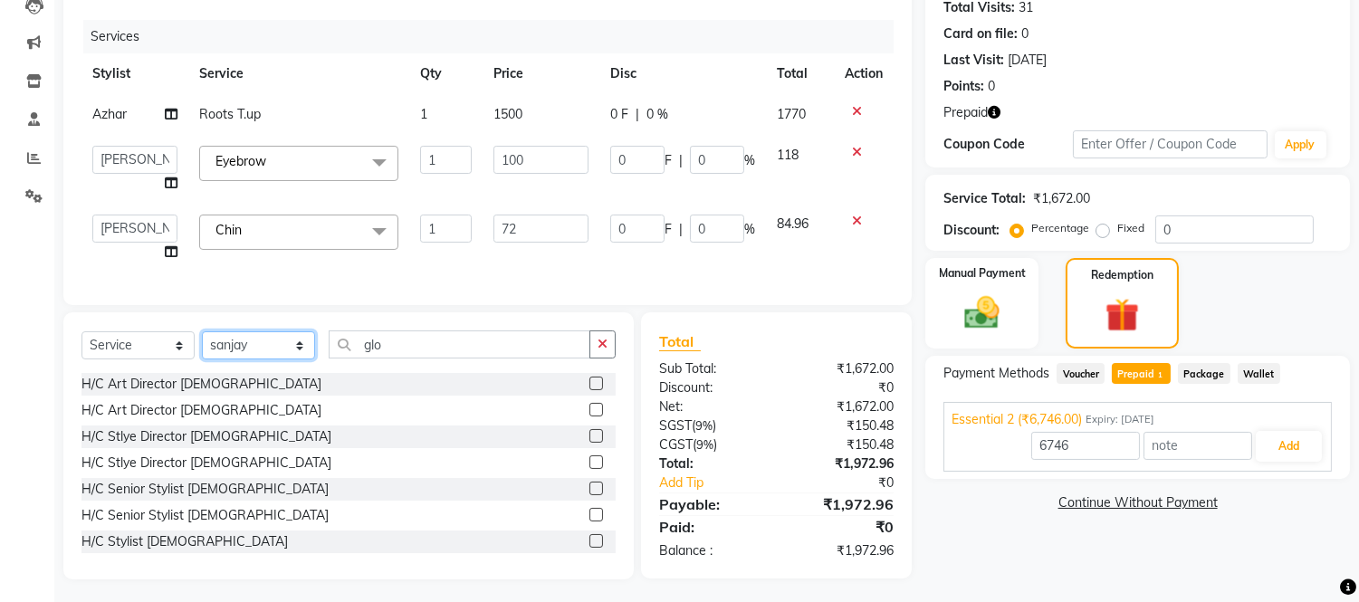
click at [263, 355] on select "Select Stylist [PERSON_NAME] [PERSON_NAME] [PERSON_NAME] Frontdesk Gopal Jouyi …" at bounding box center [258, 345] width 113 height 28
select select "71463"
click at [202, 347] on select "Select Stylist [PERSON_NAME] [PERSON_NAME] [PERSON_NAME] Frontdesk Gopal Jouyi …" at bounding box center [258, 345] width 113 height 28
click at [381, 358] on input "glo" at bounding box center [460, 344] width 262 height 28
type input "g"
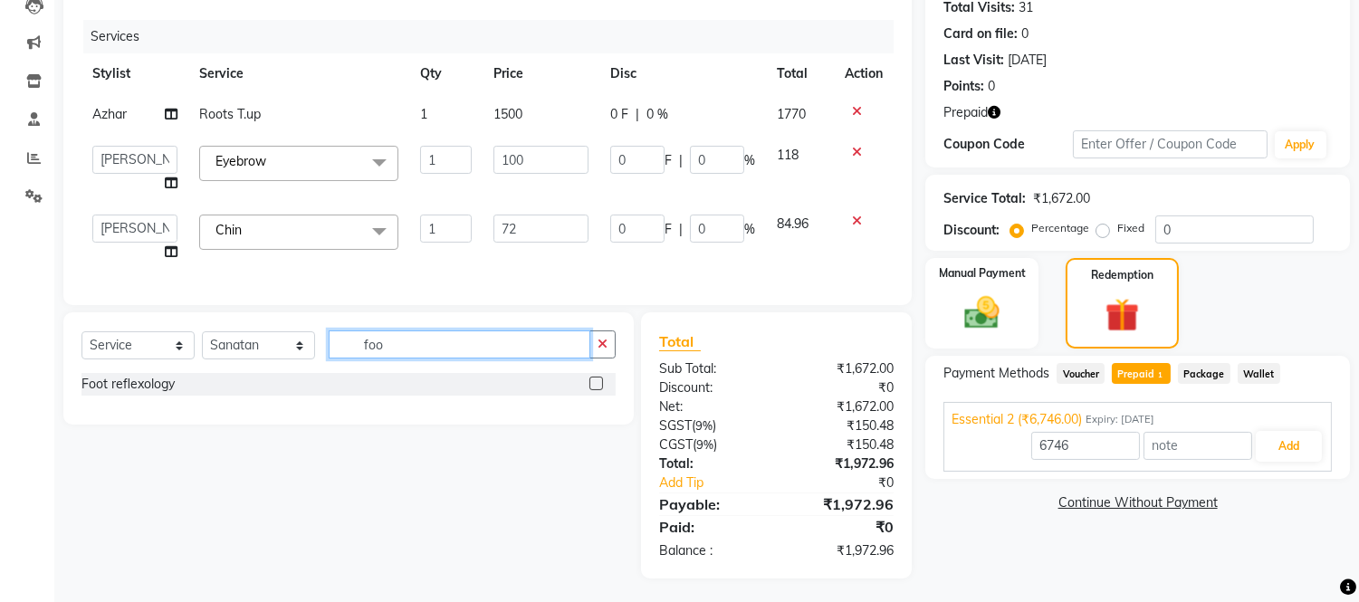
type input "foo"
click at [589, 390] on label at bounding box center [596, 384] width 14 height 14
click at [589, 390] on input "checkbox" at bounding box center [595, 384] width 12 height 12
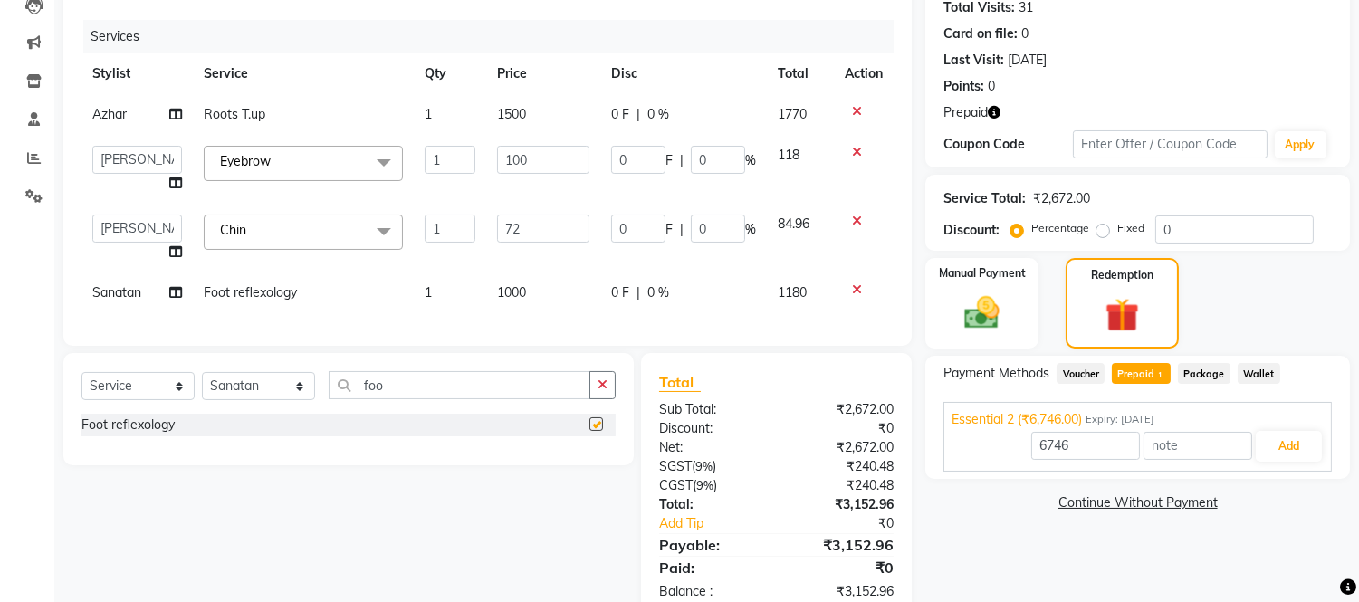
checkbox input "false"
